Goal: Information Seeking & Learning: Learn about a topic

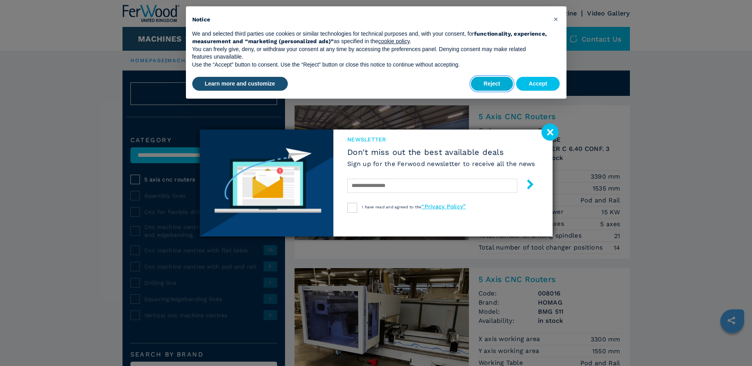
click at [491, 84] on button "Reject" at bounding box center [492, 84] width 42 height 14
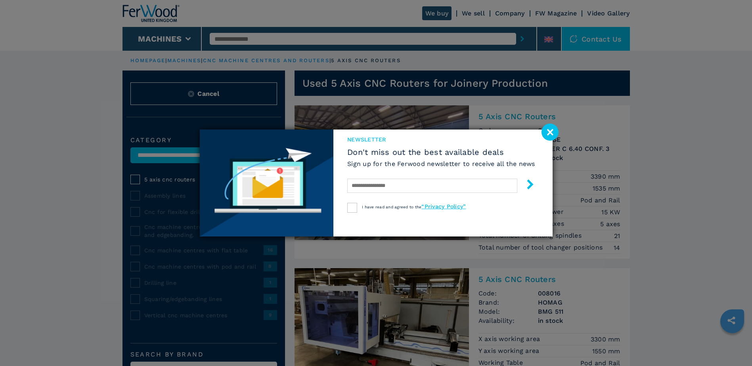
click at [550, 125] on image at bounding box center [549, 132] width 17 height 17
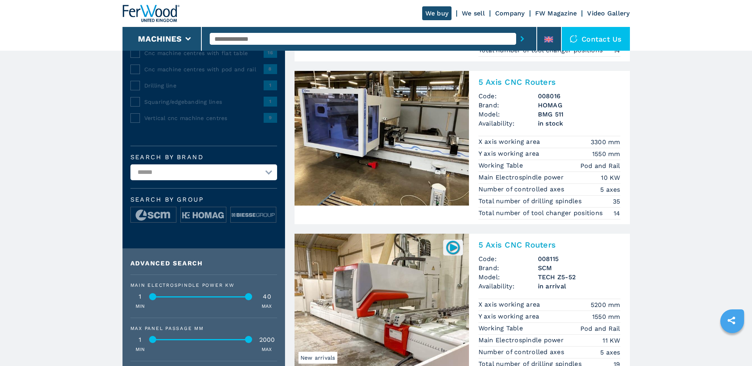
scroll to position [158, 0]
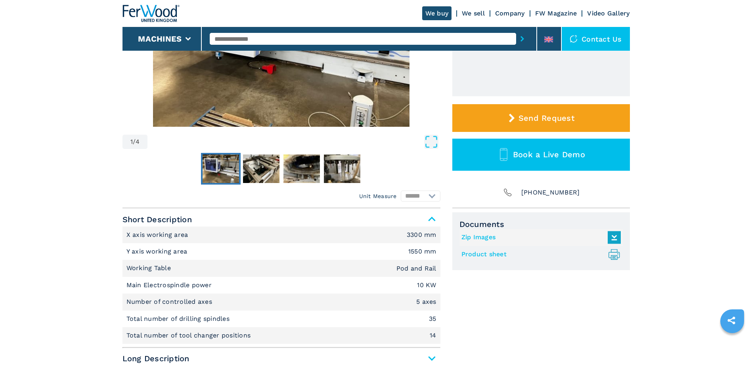
scroll to position [238, 0]
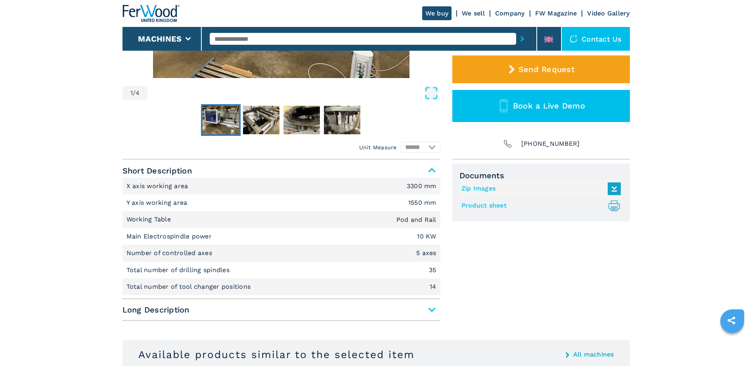
drag, startPoint x: 429, startPoint y: 309, endPoint x: 431, endPoint y: 305, distance: 4.8
click at [429, 309] on span "Long Description" at bounding box center [281, 310] width 318 height 14
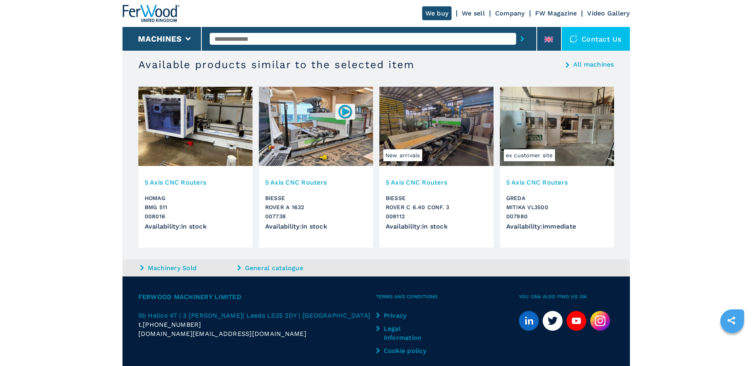
scroll to position [1342, 0]
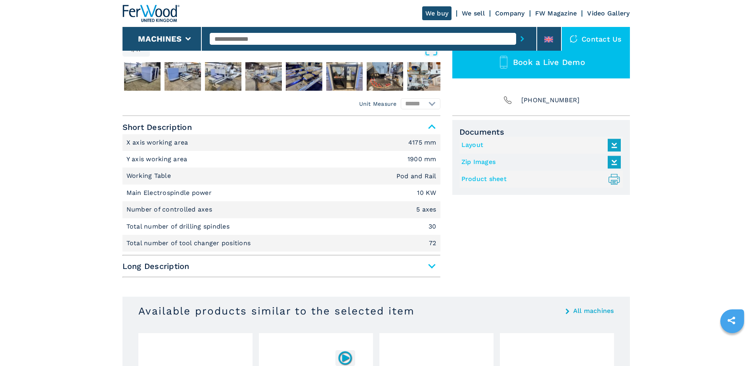
scroll to position [357, 0]
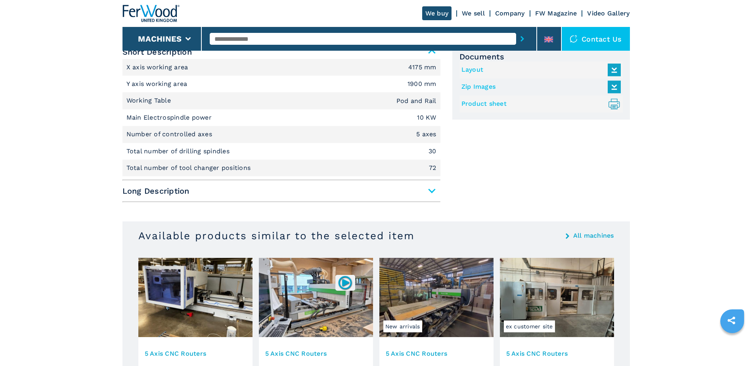
click at [483, 103] on link "Product sheet .prefix__st0{stroke-linecap:round;stroke-linejoin:round}.prefix__…" at bounding box center [538, 103] width 155 height 13
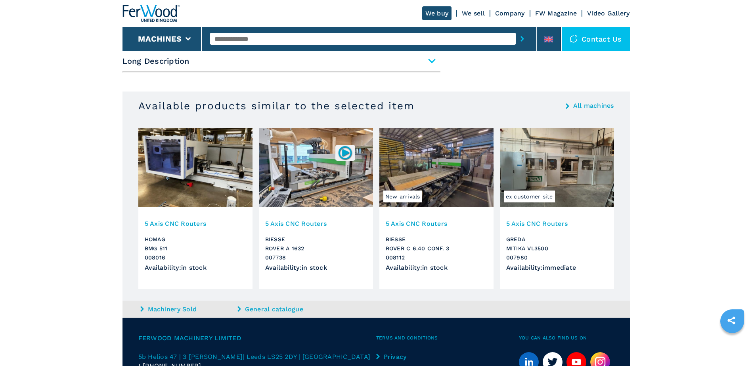
scroll to position [246, 0]
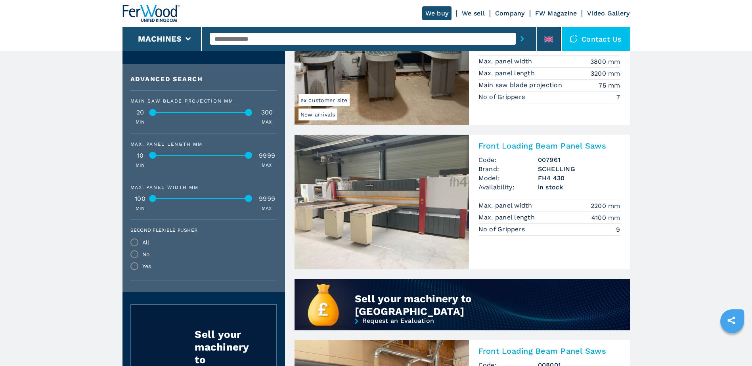
scroll to position [515, 0]
